Goal: Information Seeking & Learning: Learn about a topic

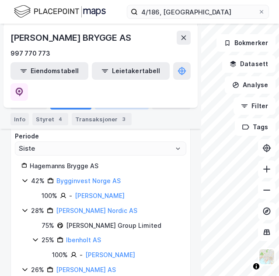
scroll to position [139, 0]
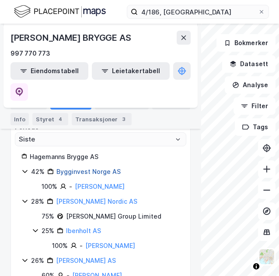
click at [102, 168] on link "Bygginvest Norge AS" at bounding box center [88, 171] width 64 height 7
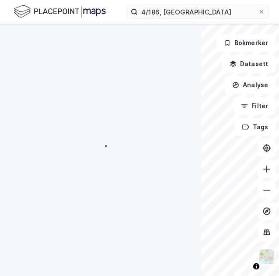
scroll to position [0, 0]
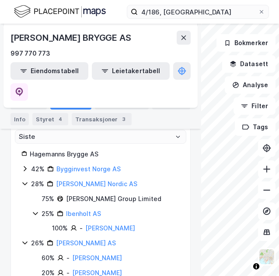
scroll to position [145, 0]
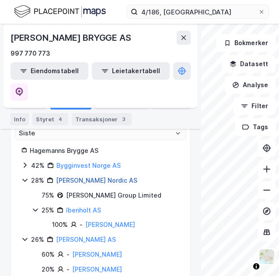
click at [76, 177] on link "[PERSON_NAME] Nordic AS" at bounding box center [96, 180] width 81 height 7
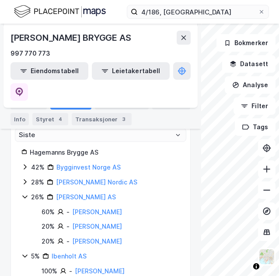
scroll to position [144, 0]
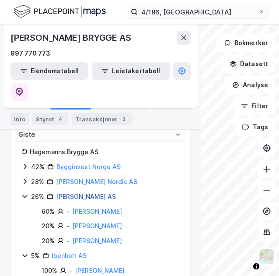
click at [89, 193] on link "[PERSON_NAME] AS" at bounding box center [86, 196] width 60 height 7
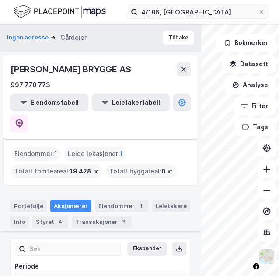
scroll to position [99, 0]
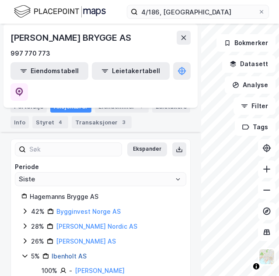
click at [61, 252] on link "Ibenholt AS" at bounding box center [69, 255] width 35 height 7
